Goal: Task Accomplishment & Management: Manage account settings

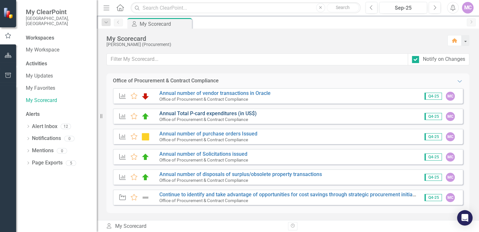
click at [241, 116] on link "Annual Total P-card expenditures (in US$)" at bounding box center [207, 114] width 97 height 6
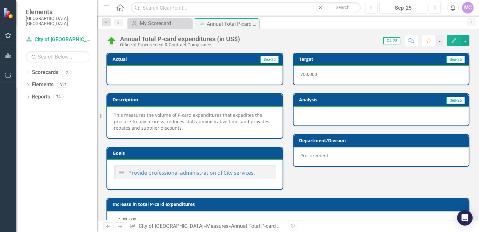
click at [456, 38] on button "Edit" at bounding box center [454, 40] width 14 height 11
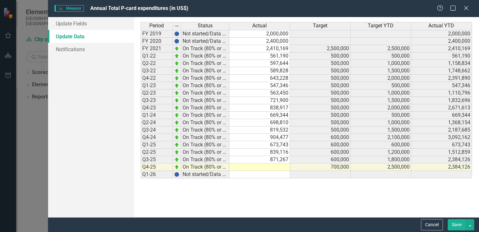
click at [464, 6] on icon "Close" at bounding box center [466, 7] width 6 height 5
click at [466, 9] on icon "Close" at bounding box center [466, 7] width 6 height 5
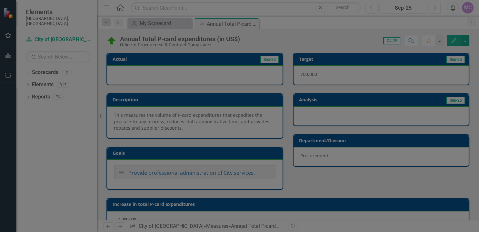
click at [75, 7] on div "Measure Measure Annual Total P-card expenditures (in US$) Help Maximize Close U…" at bounding box center [239, 116] width 479 height 232
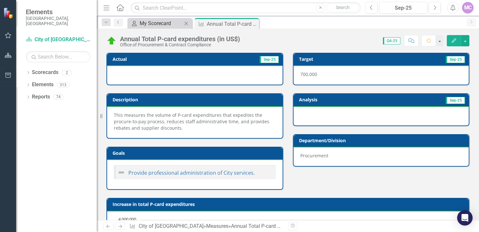
click at [163, 25] on div "My Scorecard" at bounding box center [161, 23] width 43 height 8
click at [28, 72] on icon "Dropdown" at bounding box center [28, 74] width 5 height 4
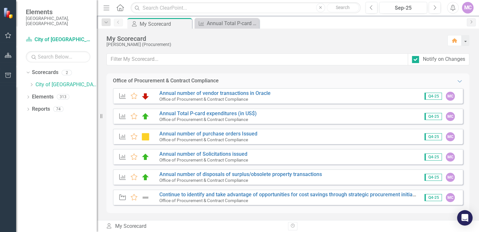
scroll to position [1, 0]
click at [172, 114] on link "Annual Total P-card expenditures (in US$)" at bounding box center [207, 113] width 97 height 6
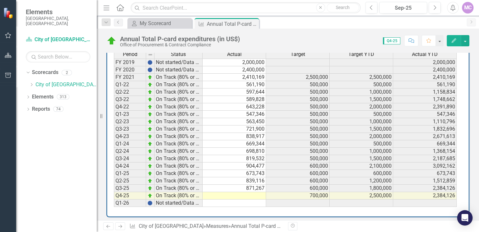
scroll to position [298, 0]
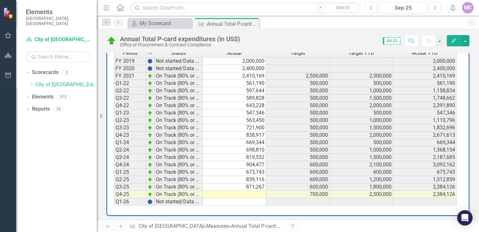
click at [8, 75] on icon "button" at bounding box center [8, 75] width 7 height 5
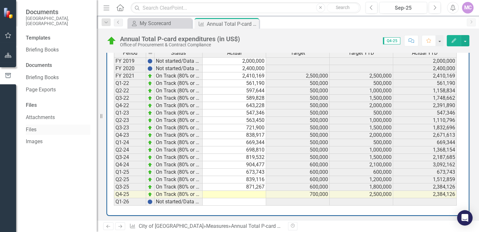
click at [63, 126] on link "Files" at bounding box center [58, 129] width 64 height 7
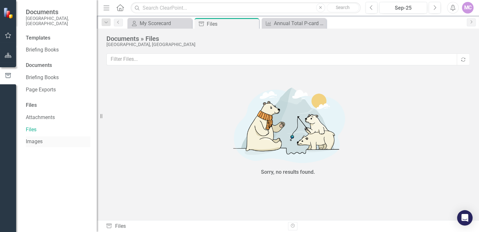
click at [40, 138] on link "Images" at bounding box center [58, 141] width 64 height 7
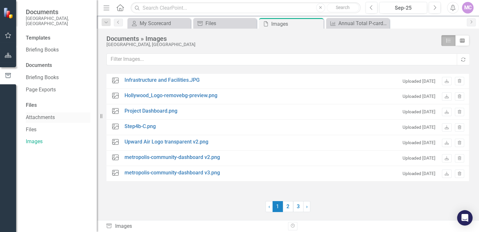
click at [51, 114] on link "Attachments" at bounding box center [58, 117] width 64 height 7
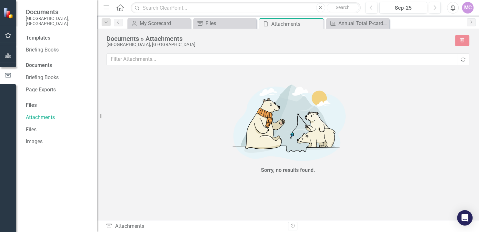
click at [50, 102] on div "Files" at bounding box center [58, 105] width 64 height 7
click at [38, 102] on div "Files" at bounding box center [58, 105] width 64 height 7
click at [37, 46] on link "Briefing Books" at bounding box center [58, 49] width 64 height 7
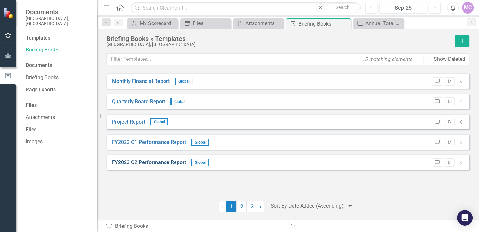
click at [148, 163] on link "FY2023 Q2 Performance Report" at bounding box center [149, 162] width 74 height 7
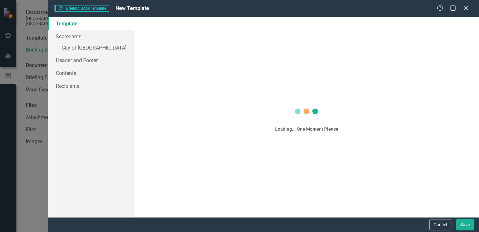
click at [437, 223] on div "Cancel Save" at bounding box center [263, 225] width 431 height 15
click at [437, 9] on div "Briefing Book Template Briefing Book Template New Template" at bounding box center [245, 8] width 382 height 7
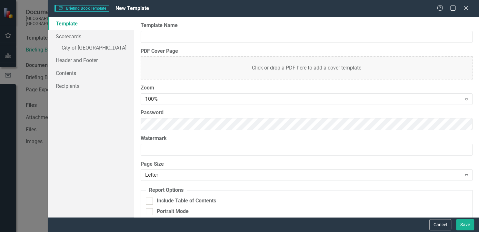
type input "FY2023 Q2 Performance Report"
checkbox input "true"
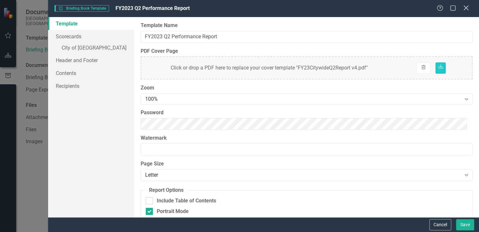
click at [469, 7] on icon "Close" at bounding box center [466, 8] width 8 height 6
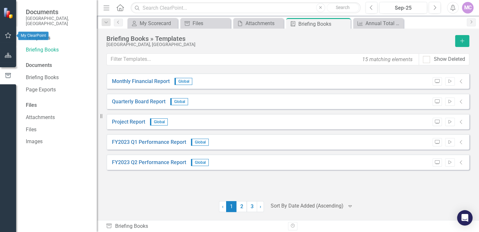
click at [11, 37] on icon "button" at bounding box center [8, 35] width 7 height 5
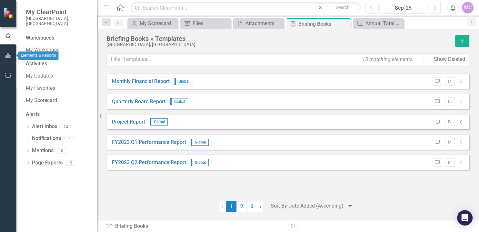
click at [7, 54] on icon "button" at bounding box center [8, 55] width 7 height 5
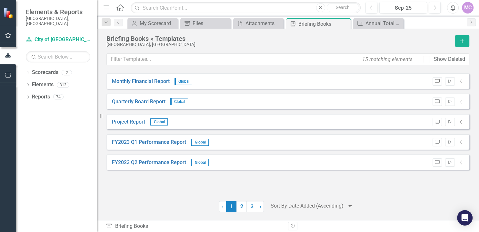
click at [437, 81] on icon "Preview" at bounding box center [437, 82] width 5 height 4
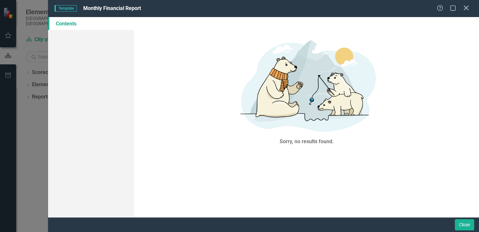
click at [465, 8] on icon "Close" at bounding box center [466, 8] width 8 height 6
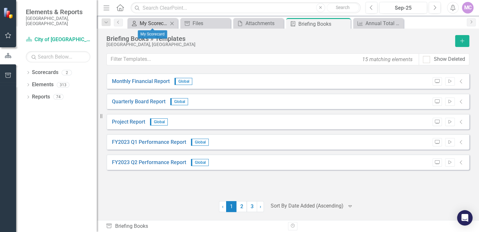
click at [155, 24] on div "My Scorecard" at bounding box center [154, 23] width 28 height 8
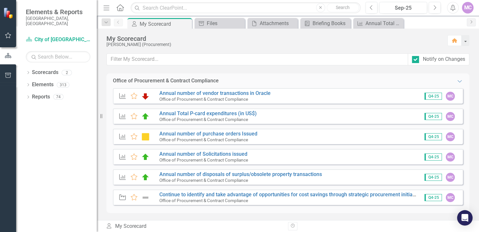
scroll to position [1, 0]
click at [453, 38] on button "Home" at bounding box center [454, 40] width 14 height 11
click at [384, 25] on div "Annual Total P-card expenditures (in US$)" at bounding box center [379, 23] width 28 height 8
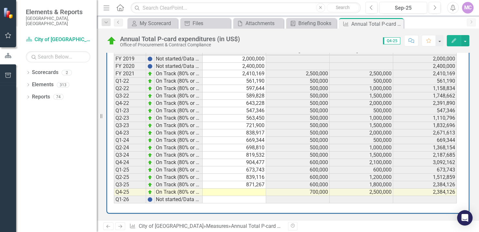
scroll to position [298, 0]
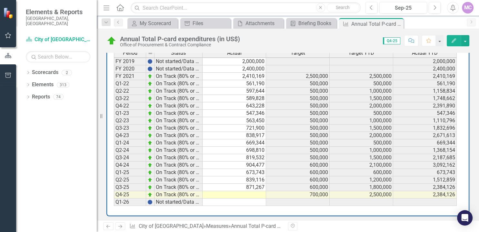
click at [238, 191] on td at bounding box center [234, 194] width 64 height 7
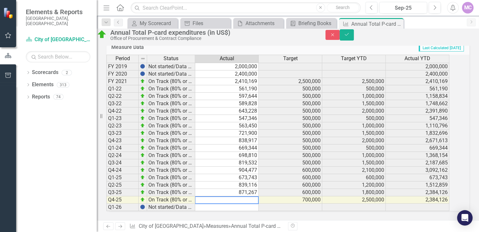
scroll to position [0, 0]
click at [191, 22] on link "Document Library Files" at bounding box center [201, 23] width 39 height 8
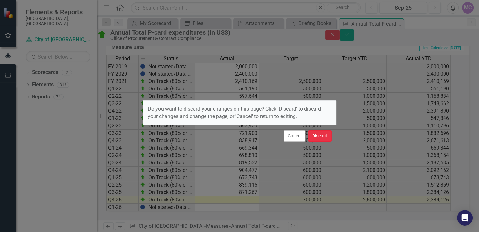
click at [318, 137] on button "Discard" at bounding box center [320, 136] width 24 height 11
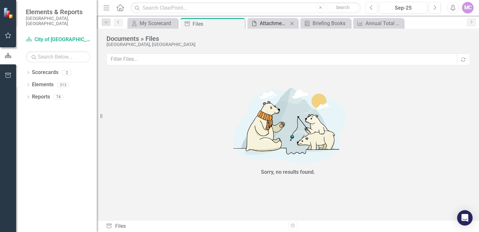
click at [281, 23] on div "Attachments" at bounding box center [274, 23] width 28 height 8
click at [275, 24] on div "Attachments" at bounding box center [274, 23] width 28 height 8
click at [328, 24] on div "Briefing Books" at bounding box center [330, 23] width 36 height 8
click at [105, 6] on icon "button" at bounding box center [106, 7] width 6 height 5
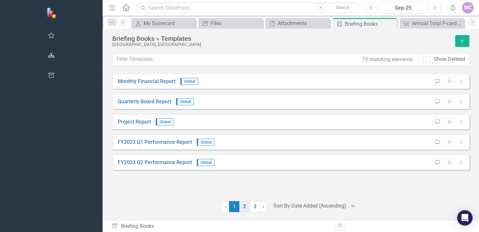
click at [239, 209] on link "2" at bounding box center [244, 206] width 10 height 11
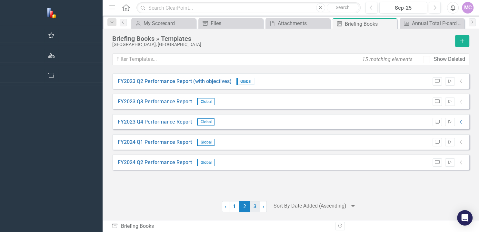
click at [250, 207] on link "3" at bounding box center [255, 206] width 10 height 11
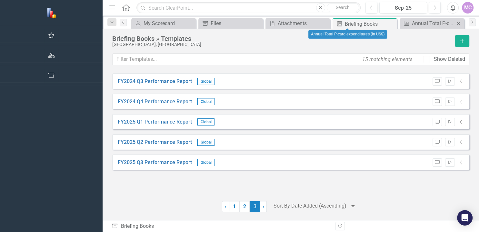
click at [399, 27] on div "Measure Annual Total P-card expenditures (in US$) Close" at bounding box center [431, 23] width 64 height 11
click at [412, 20] on div "Annual Total P-card expenditures (in US$)" at bounding box center [433, 23] width 43 height 8
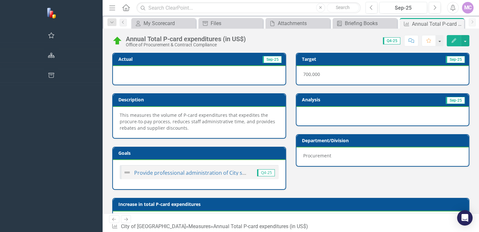
click at [109, 8] on icon "button" at bounding box center [112, 7] width 6 height 5
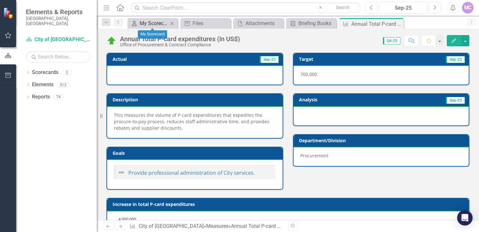
click at [141, 25] on div "My Scorecard" at bounding box center [154, 23] width 28 height 8
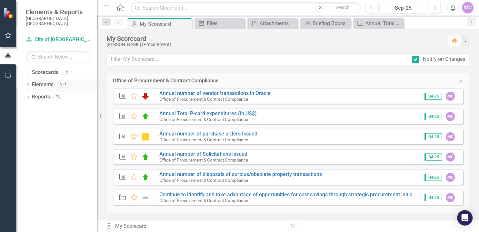
click at [30, 84] on icon "Dropdown" at bounding box center [28, 86] width 5 height 4
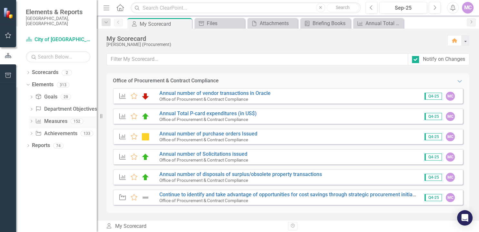
click at [32, 120] on icon "Dropdown" at bounding box center [31, 122] width 5 height 4
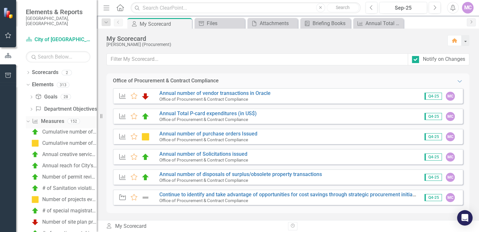
click at [29, 119] on icon "Dropdown" at bounding box center [27, 121] width 4 height 5
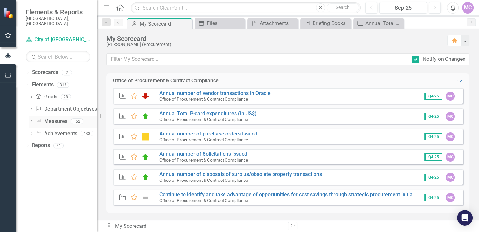
click at [32, 120] on icon "Dropdown" at bounding box center [31, 122] width 5 height 4
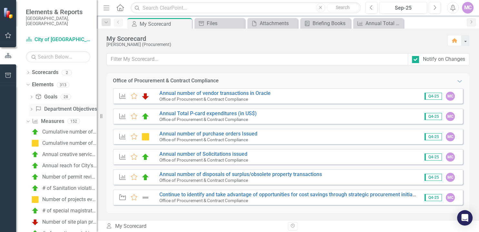
click at [31, 108] on icon "Dropdown" at bounding box center [31, 110] width 5 height 4
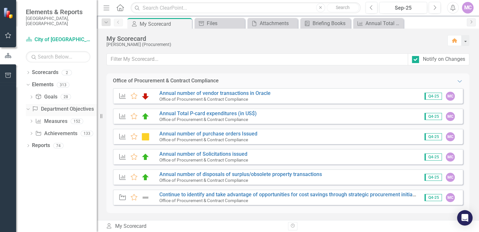
click at [29, 107] on icon "Dropdown" at bounding box center [27, 109] width 4 height 5
click at [35, 118] on div "Dropdown Measure Measures 152" at bounding box center [63, 122] width 68 height 12
click at [77, 119] on div "152" at bounding box center [77, 121] width 13 height 5
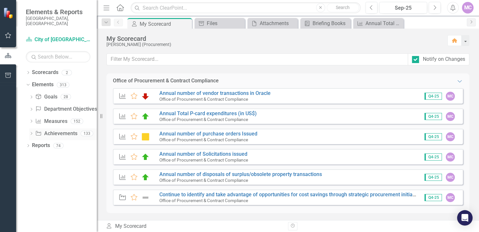
click at [33, 133] on icon "Dropdown" at bounding box center [31, 135] width 5 height 4
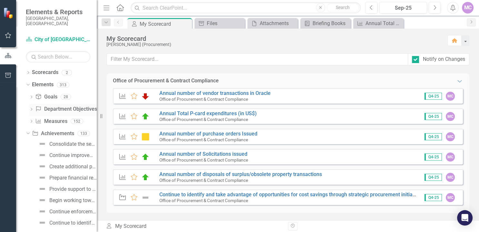
click at [32, 108] on icon "Dropdown" at bounding box center [31, 110] width 5 height 4
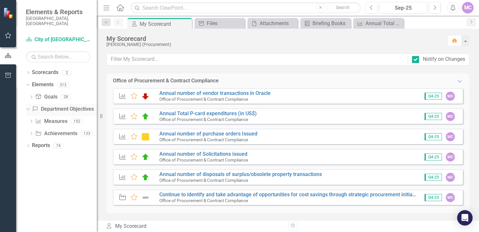
click at [59, 106] on link "Department Objective Department Objectives" at bounding box center [63, 109] width 62 height 7
click at [35, 117] on div "Dropdown Measure Measures 152" at bounding box center [63, 122] width 68 height 12
click at [207, 176] on link "Annual number of disposals of surplus/obsolete property transactions" at bounding box center [240, 175] width 162 height 6
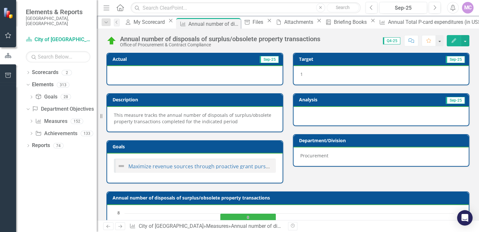
click at [455, 40] on icon "Edit" at bounding box center [454, 40] width 6 height 5
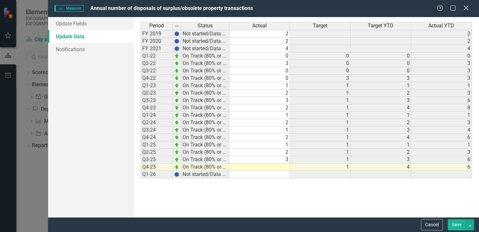
click at [465, 11] on div "Close" at bounding box center [466, 8] width 8 height 9
click at [467, 8] on icon "Close" at bounding box center [466, 8] width 8 height 6
click at [443, 8] on icon "Help" at bounding box center [440, 7] width 6 height 5
click at [6, 99] on div "Measure Measure Annual number of disposals of surplus/obsolete property transac…" at bounding box center [239, 116] width 479 height 232
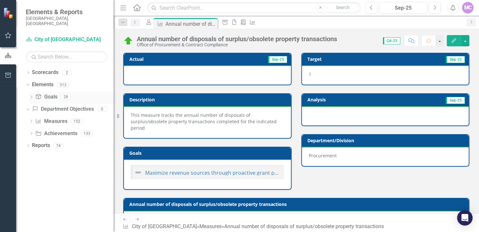
drag, startPoint x: 99, startPoint y: 37, endPoint x: 113, endPoint y: 88, distance: 52.6
click at [113, 88] on div "Resize" at bounding box center [115, 116] width 5 height 232
